Goal: Ask a question

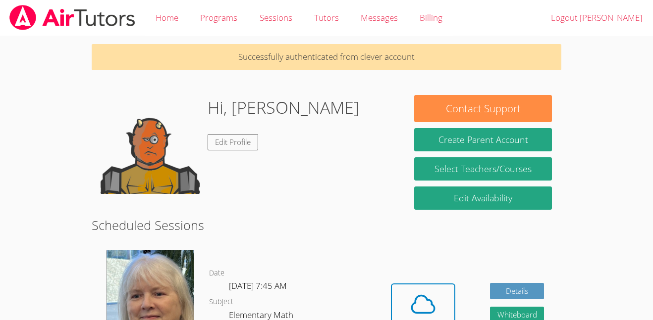
scroll to position [5, 0]
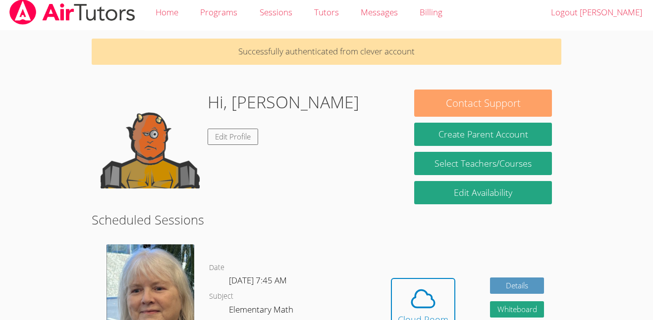
click at [477, 100] on button "Contact Support" at bounding box center [483, 103] width 138 height 27
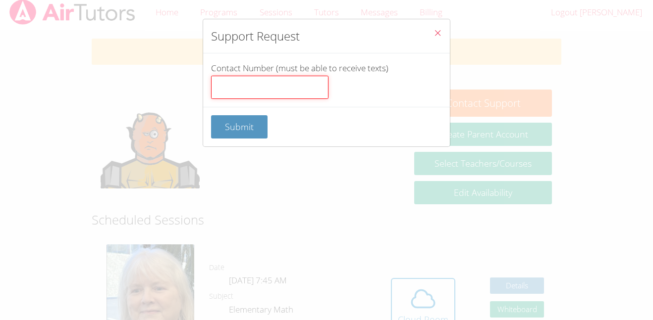
click at [283, 92] on input "Contact Number (must be able to receive texts)" at bounding box center [269, 88] width 117 height 24
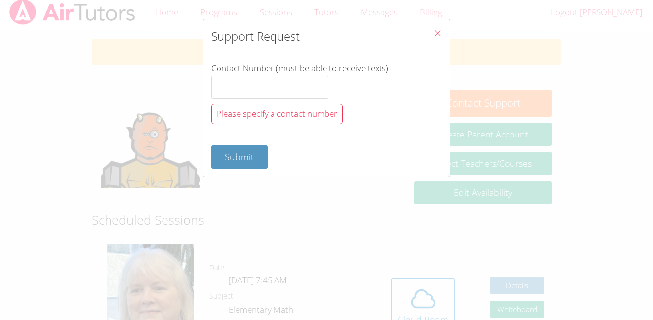
click at [438, 31] on icon "Close" at bounding box center [437, 33] width 8 height 8
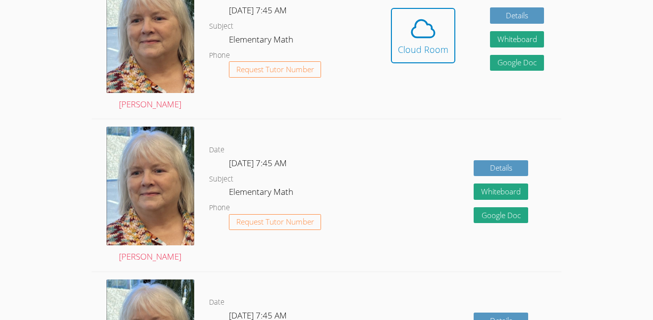
scroll to position [0, 0]
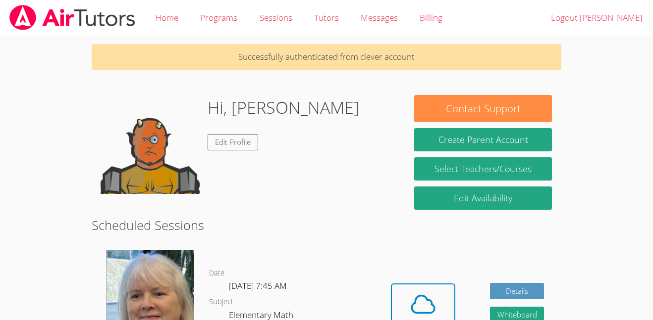
click at [341, 134] on div "Hi, [PERSON_NAME] Edit Profile" at bounding box center [248, 144] width 295 height 99
click at [230, 145] on link "Edit Profile" at bounding box center [233, 142] width 51 height 16
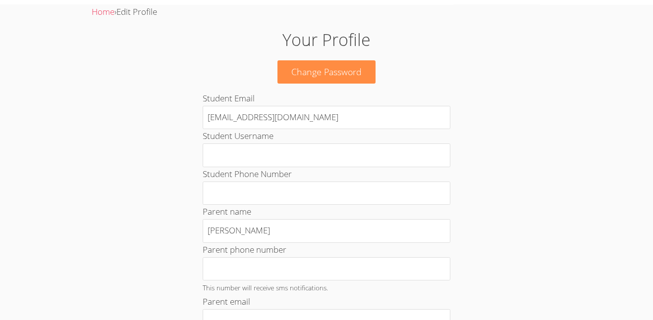
scroll to position [37, 0]
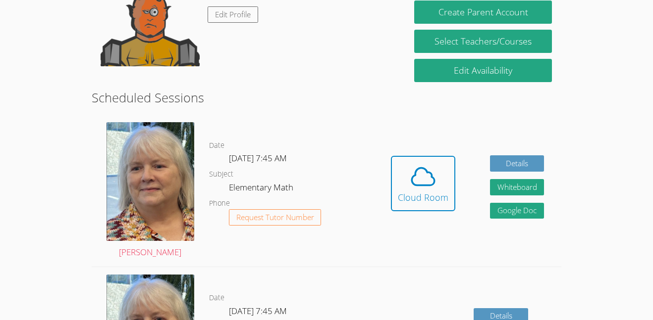
scroll to position [139, 0]
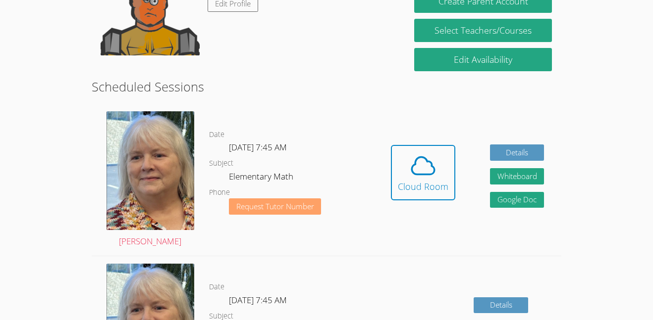
click at [301, 208] on span "Request Tutor Number" at bounding box center [275, 206] width 78 height 7
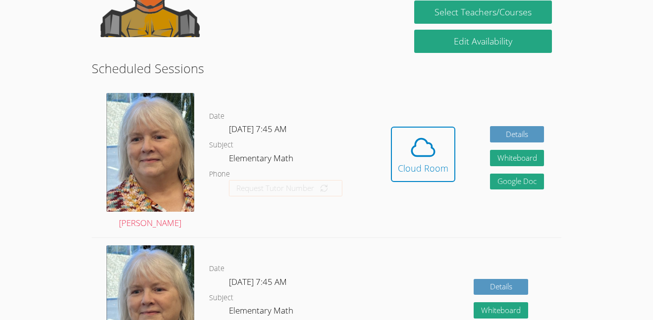
scroll to position [158, 0]
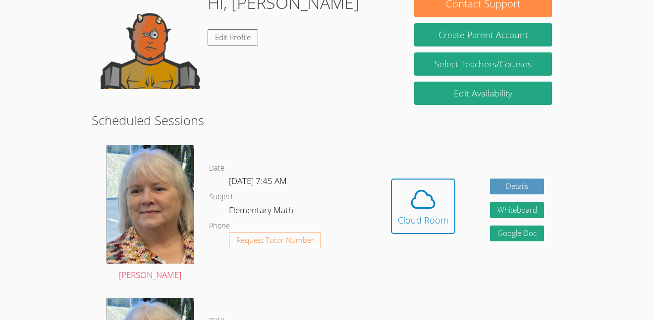
scroll to position [80, 0]
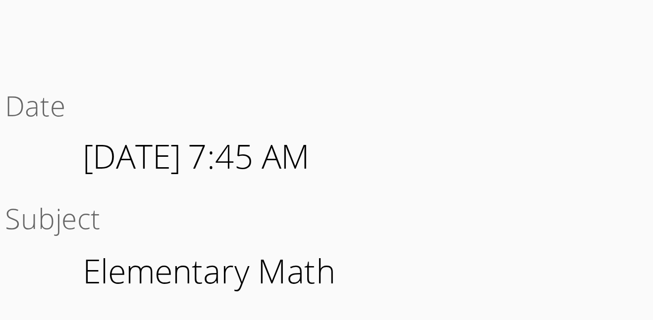
click at [365, 177] on dl "Date [DATE] 7:45 AM Subject Elementary Math Phone Request Tutor Number" at bounding box center [291, 204] width 164 height 103
click at [316, 163] on dl "Date [DATE] 7:45 AM Subject Elementary Math Phone Request Tutor Number" at bounding box center [291, 204] width 164 height 103
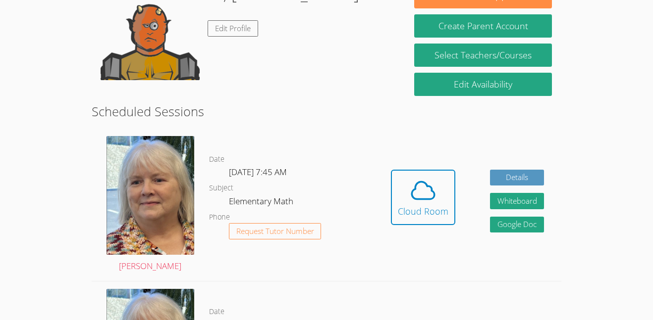
scroll to position [0, 0]
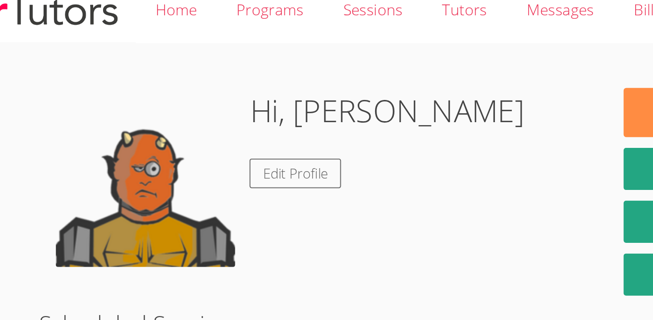
drag, startPoint x: 304, startPoint y: 62, endPoint x: 328, endPoint y: 88, distance: 35.1
click at [328, 88] on div "Hi, [PERSON_NAME] Edit Profile" at bounding box center [248, 110] width 295 height 99
click at [163, 87] on img at bounding box center [150, 110] width 99 height 99
